Goal: Information Seeking & Learning: Learn about a topic

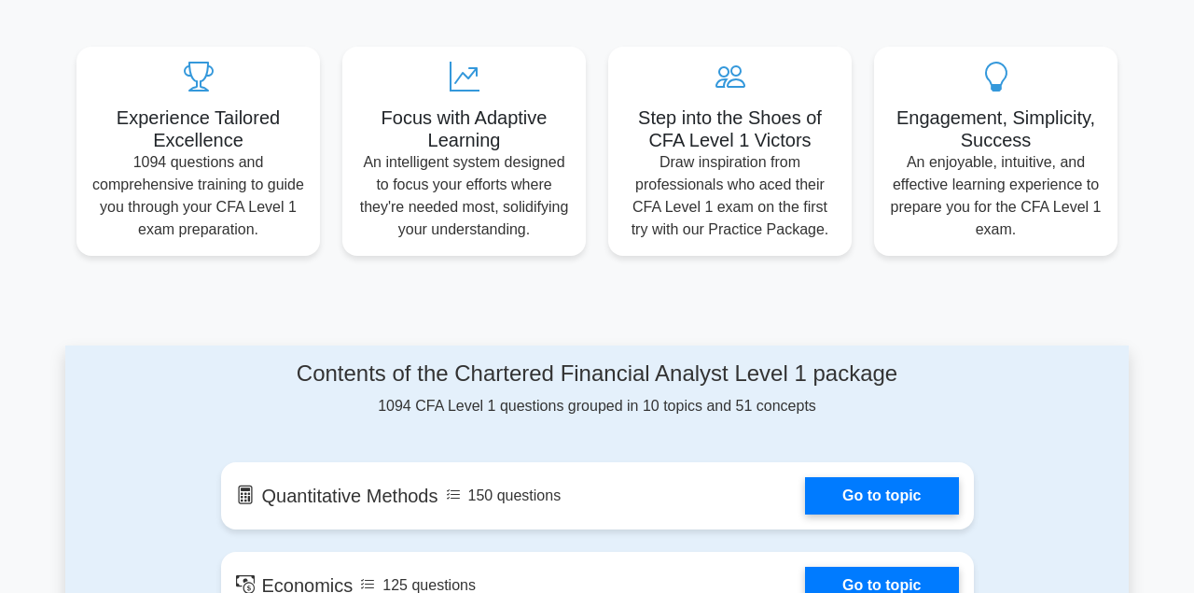
scroll to position [669, 0]
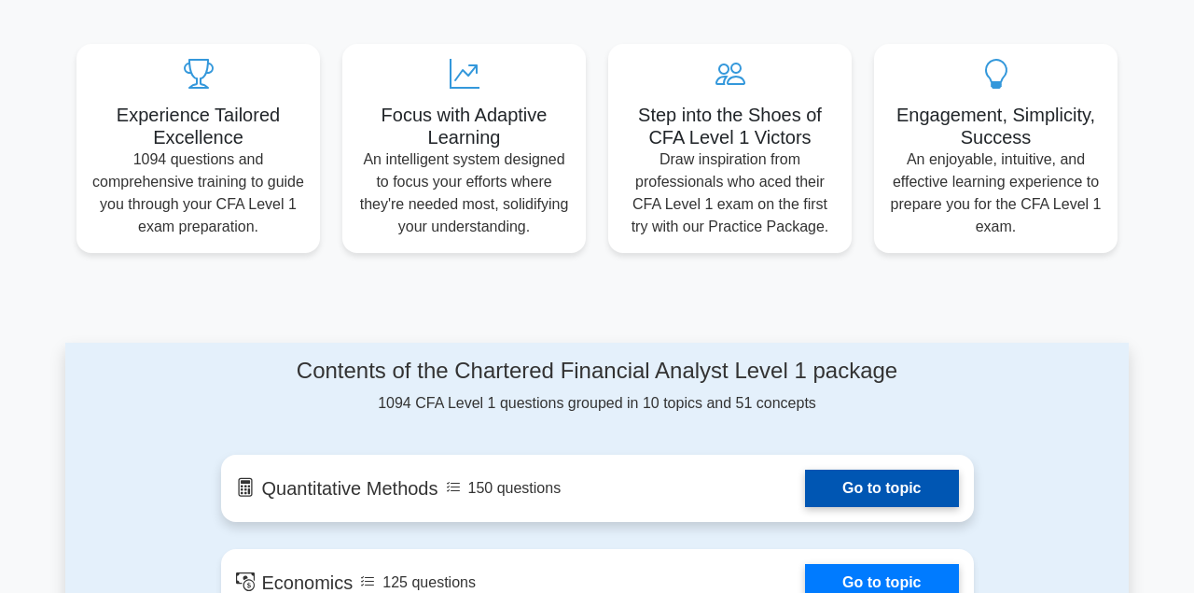
click at [871, 491] on link "Go to topic" at bounding box center [881, 487] width 153 height 37
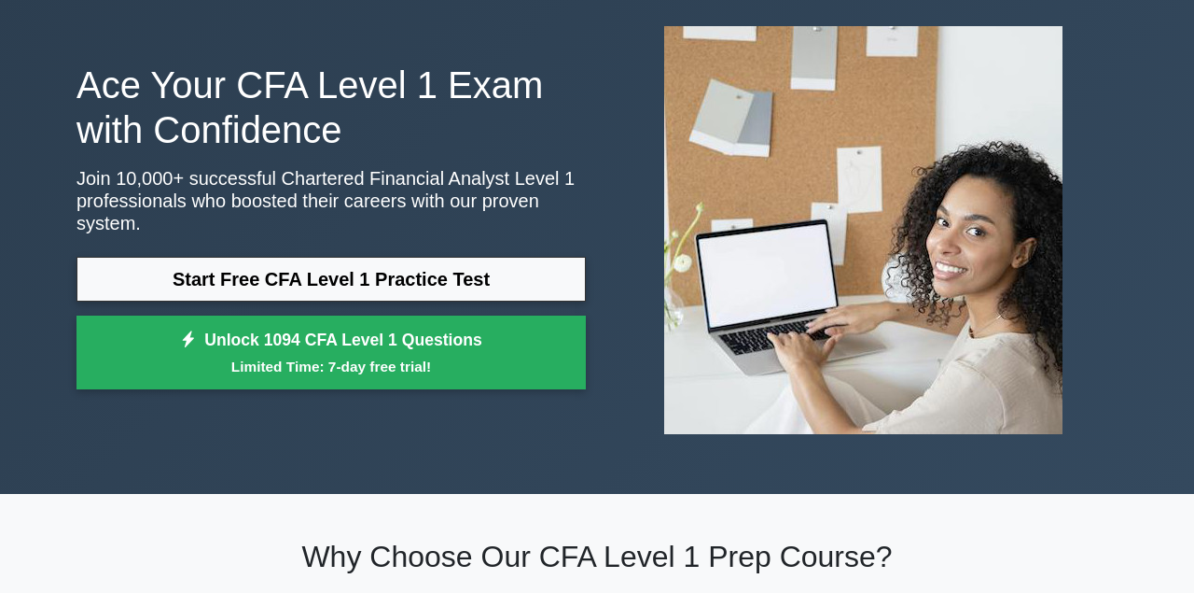
scroll to position [0, 0]
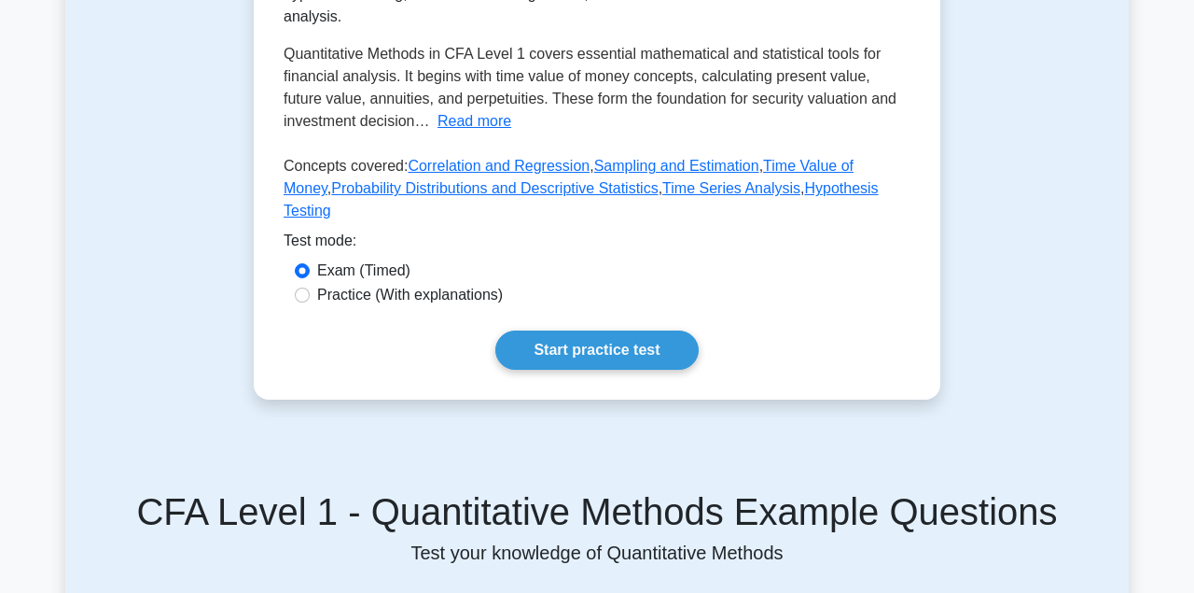
scroll to position [525, 0]
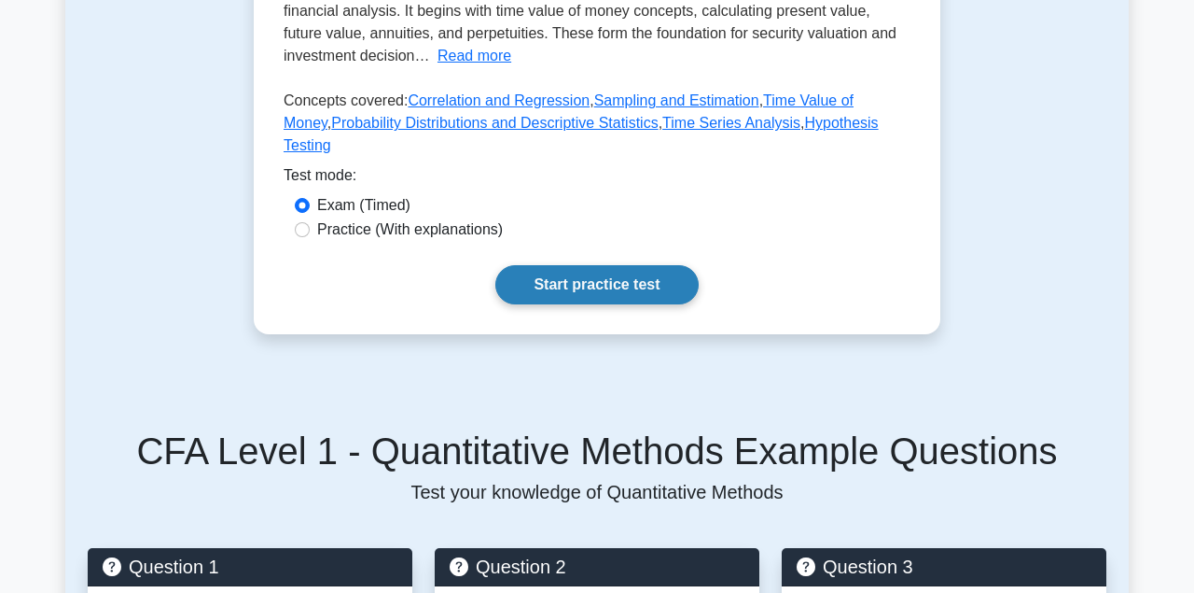
click at [565, 281] on link "Start practice test" at bounding box center [596, 284] width 202 height 39
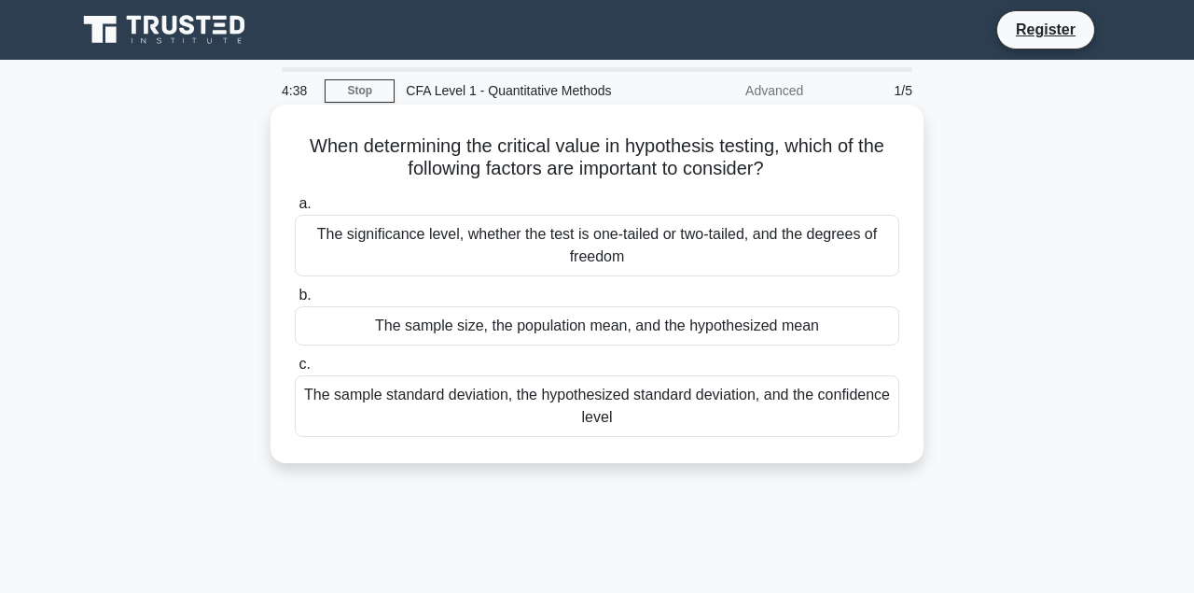
click at [584, 423] on div "The sample standard deviation, the hypothesized standard deviation, and the con…" at bounding box center [597, 406] width 605 height 62
click at [295, 370] on input "c. The sample standard deviation, the hypothesized standard deviation, and the …" at bounding box center [295, 364] width 0 height 12
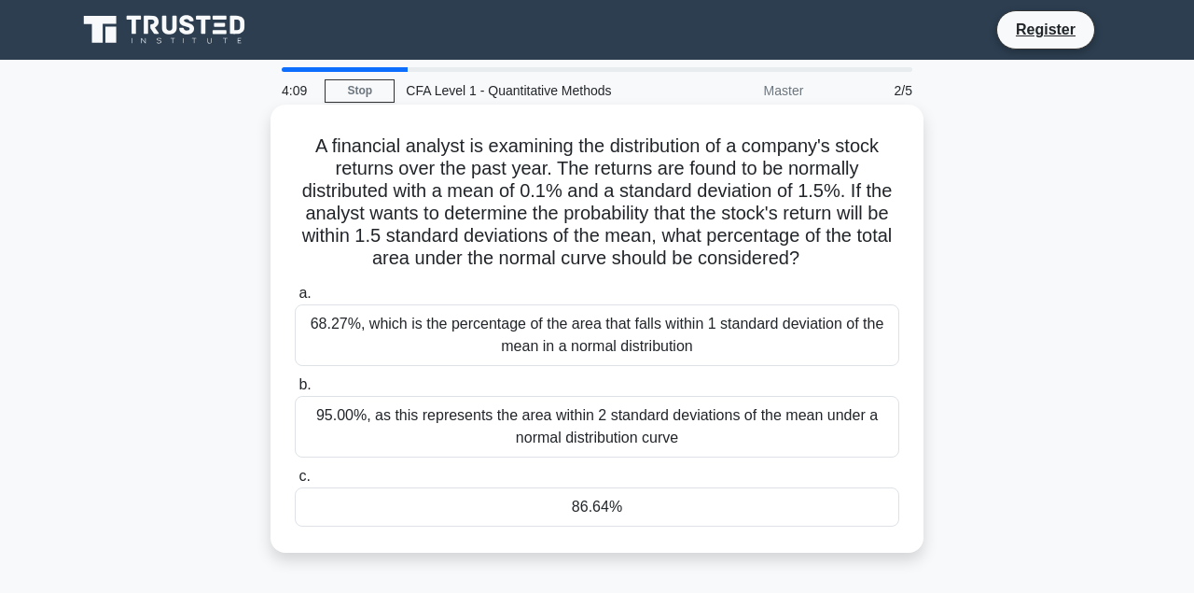
click at [590, 420] on div "95.00%, as this represents the area within 2 standard deviations of the mean un…" at bounding box center [597, 427] width 605 height 62
click at [295, 391] on input "b. 95.00%, as this represents the area within 2 standard deviations of the mean…" at bounding box center [295, 385] width 0 height 12
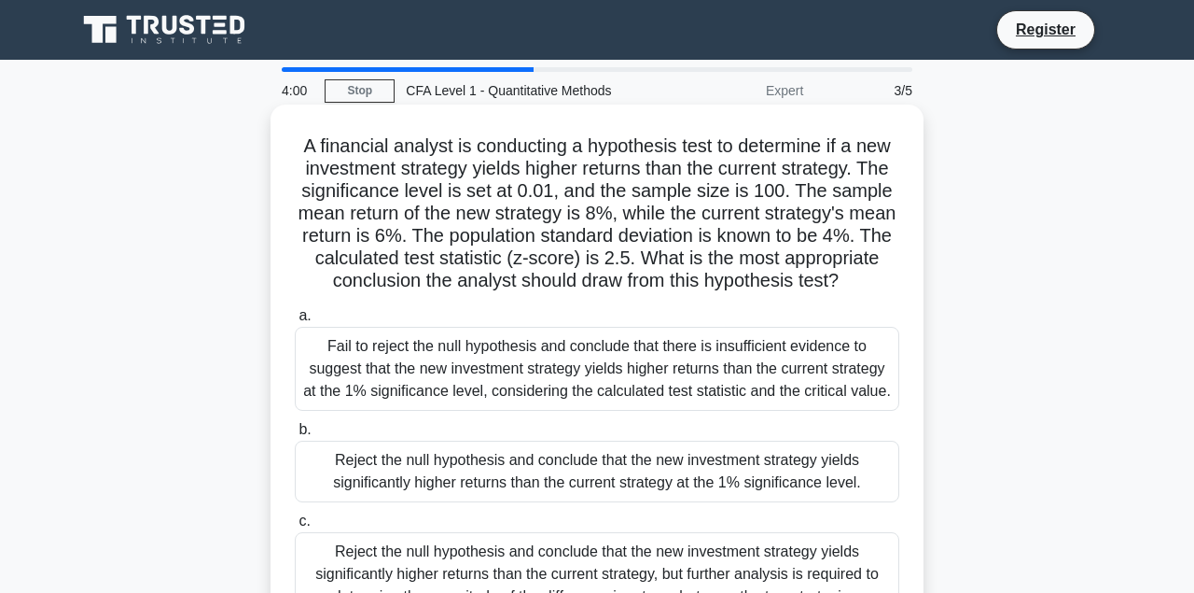
click at [602, 401] on div "Fail to reject the null hypothesis and conclude that there is insufficient evid…" at bounding box center [597, 369] width 605 height 84
click at [295, 322] on input "a. Fail to reject the null hypothesis and conclude that there is insufficient e…" at bounding box center [295, 316] width 0 height 12
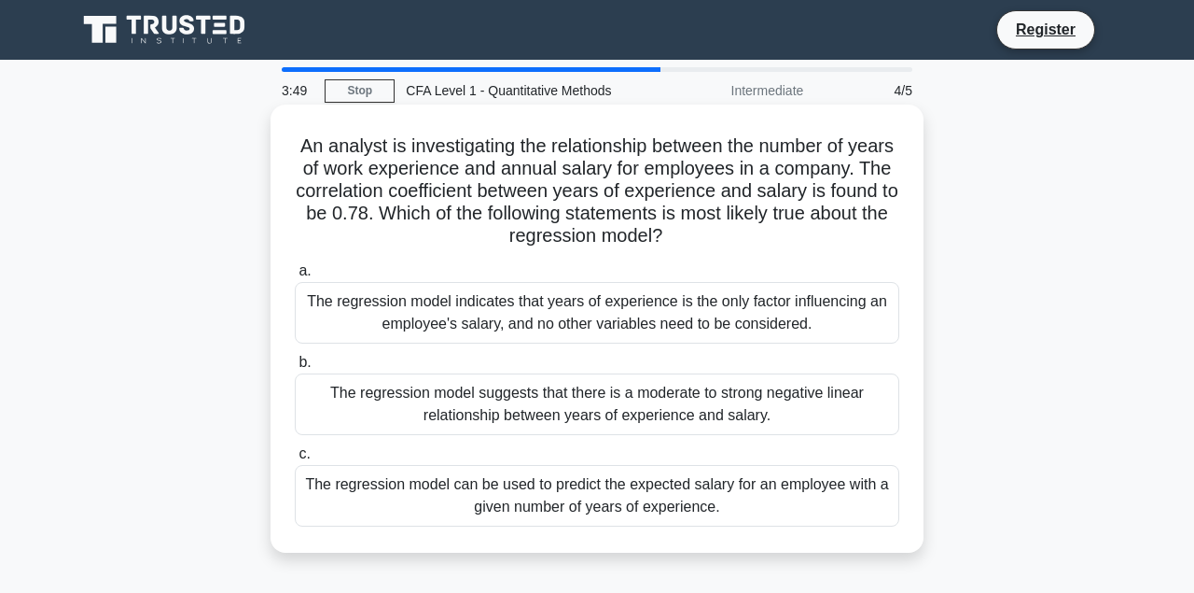
click at [613, 429] on div "The regression model suggests that there is a moderate to strong negative linea…" at bounding box center [597, 404] width 605 height 62
click at [295, 369] on input "b. The regression model suggests that there is a moderate to strong negative li…" at bounding box center [295, 362] width 0 height 12
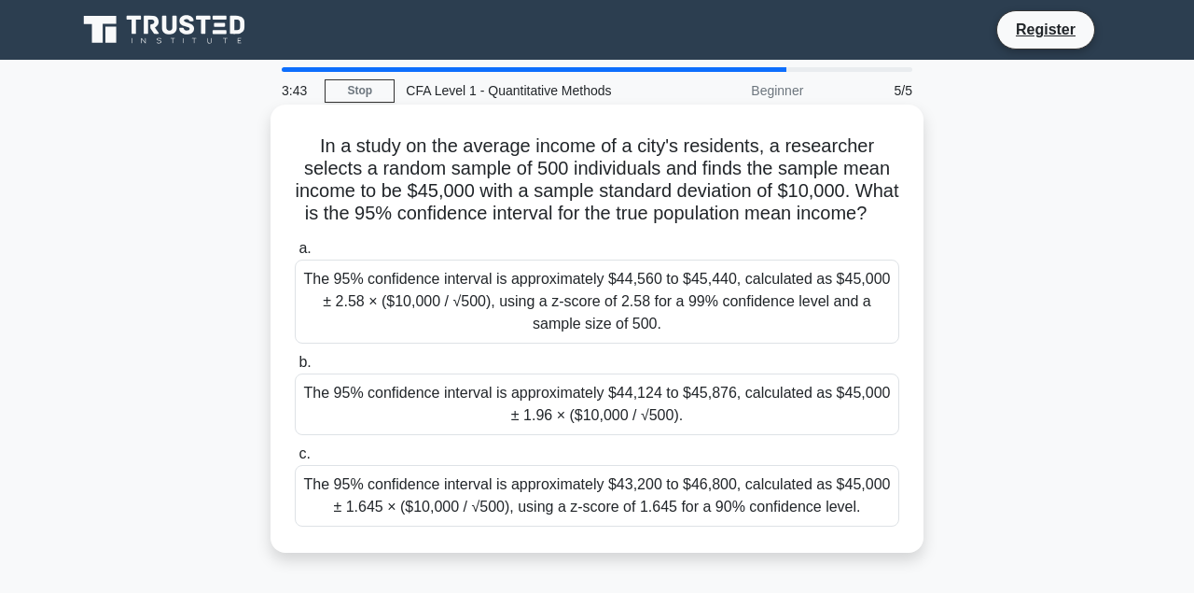
click at [634, 400] on div "The 95% confidence interval is approximately $44,124 to $45,876, calculated as …" at bounding box center [597, 404] width 605 height 62
click at [295, 369] on input "b. The 95% confidence interval is approximately $44,124 to $45,876, calculated …" at bounding box center [295, 362] width 0 height 12
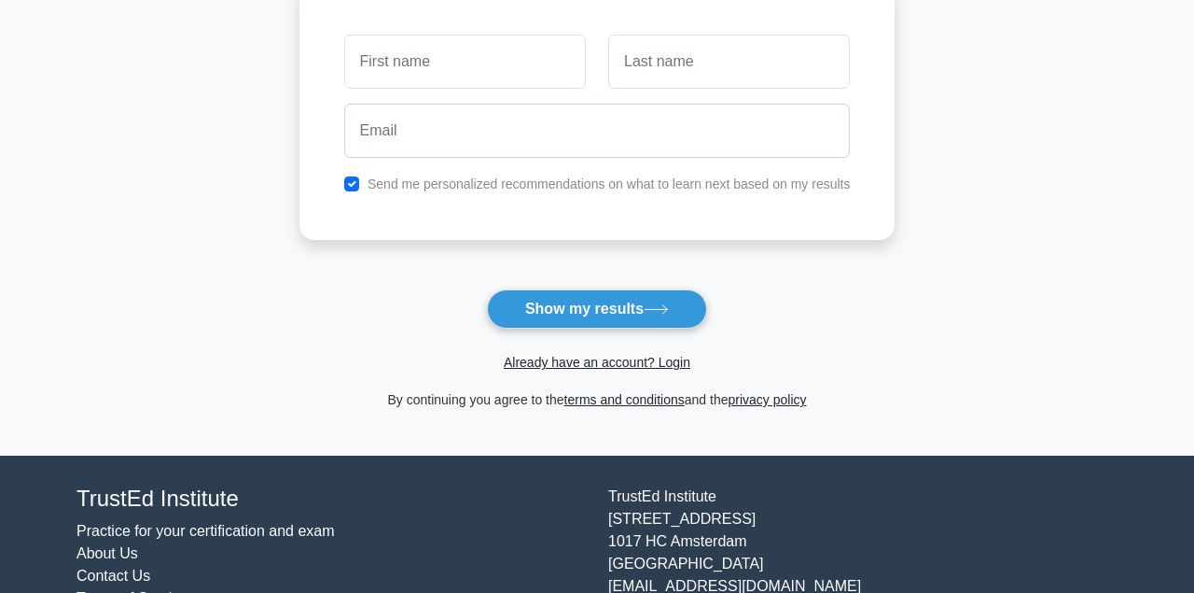
scroll to position [278, 0]
